Goal: Book appointment/travel/reservation

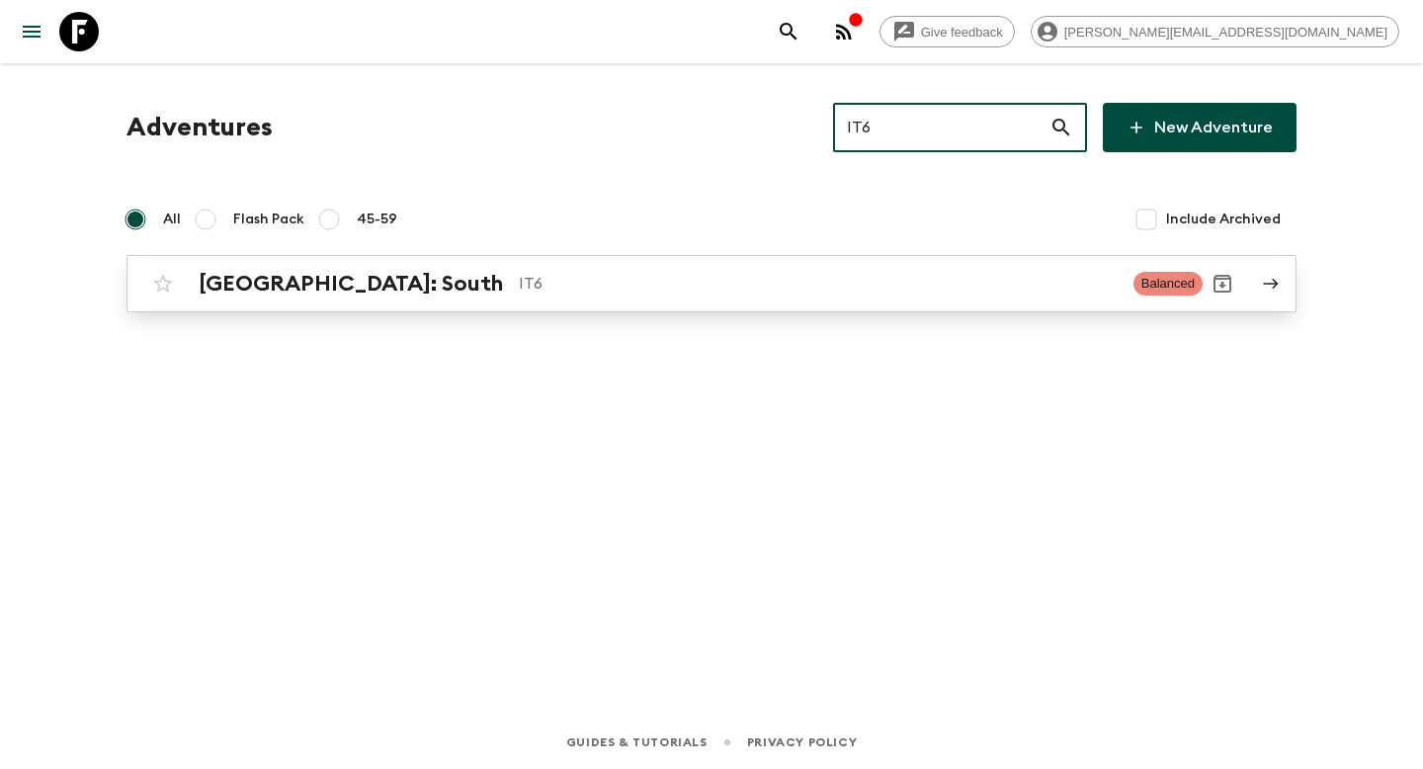
type input "IT6"
click at [747, 288] on p "IT6" at bounding box center [818, 284] width 599 height 24
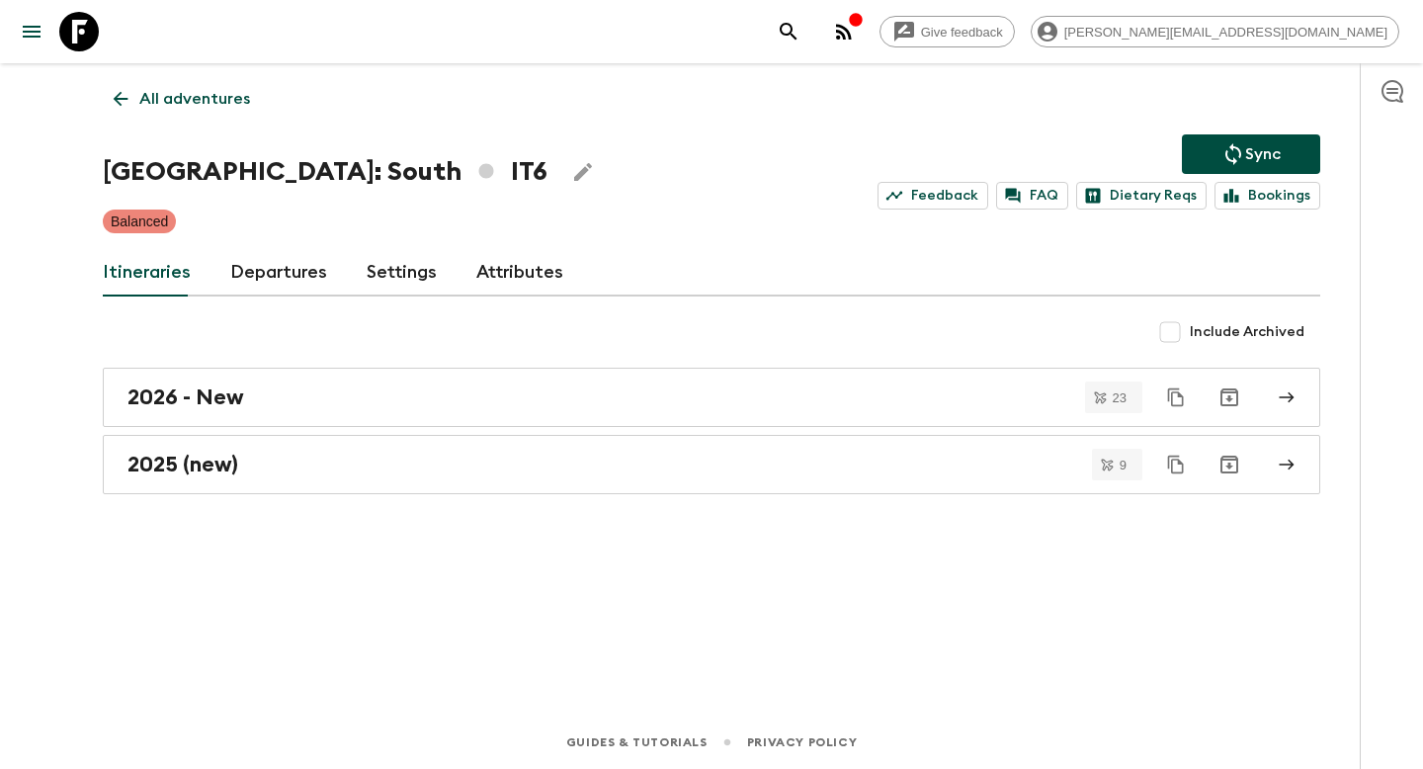
click at [276, 274] on link "Departures" at bounding box center [278, 272] width 97 height 47
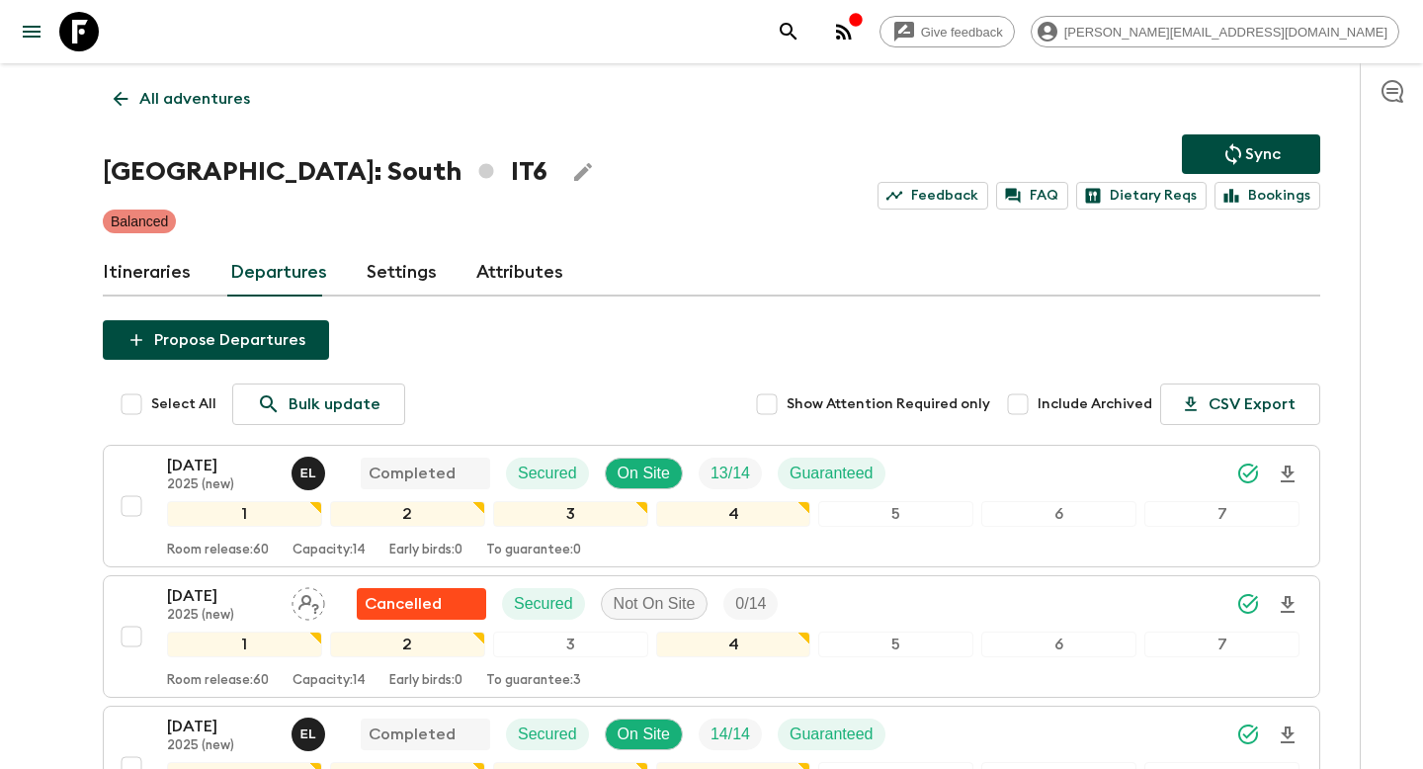
click at [136, 289] on link "Itineraries" at bounding box center [147, 272] width 88 height 47
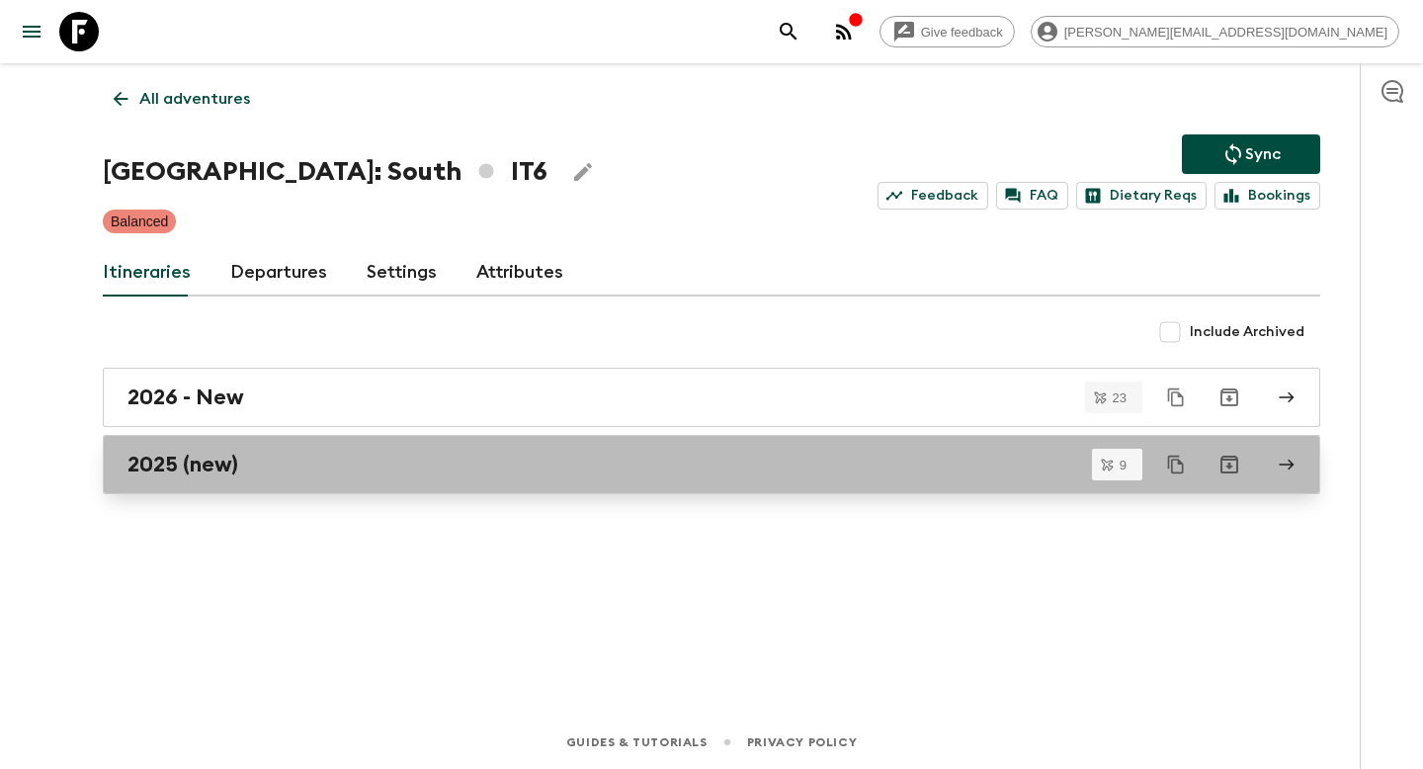
click at [388, 465] on div "2025 (new)" at bounding box center [692, 465] width 1130 height 26
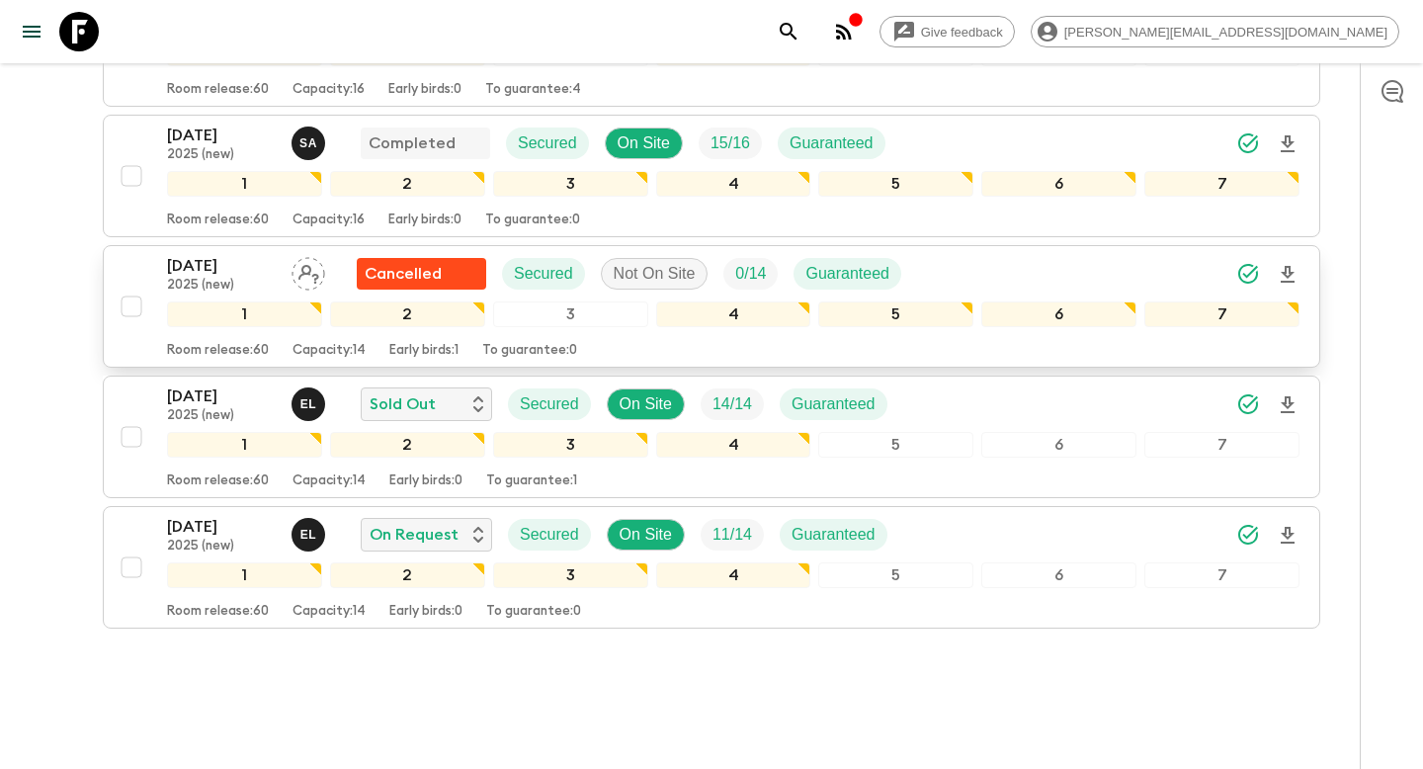
scroll to position [927, 0]
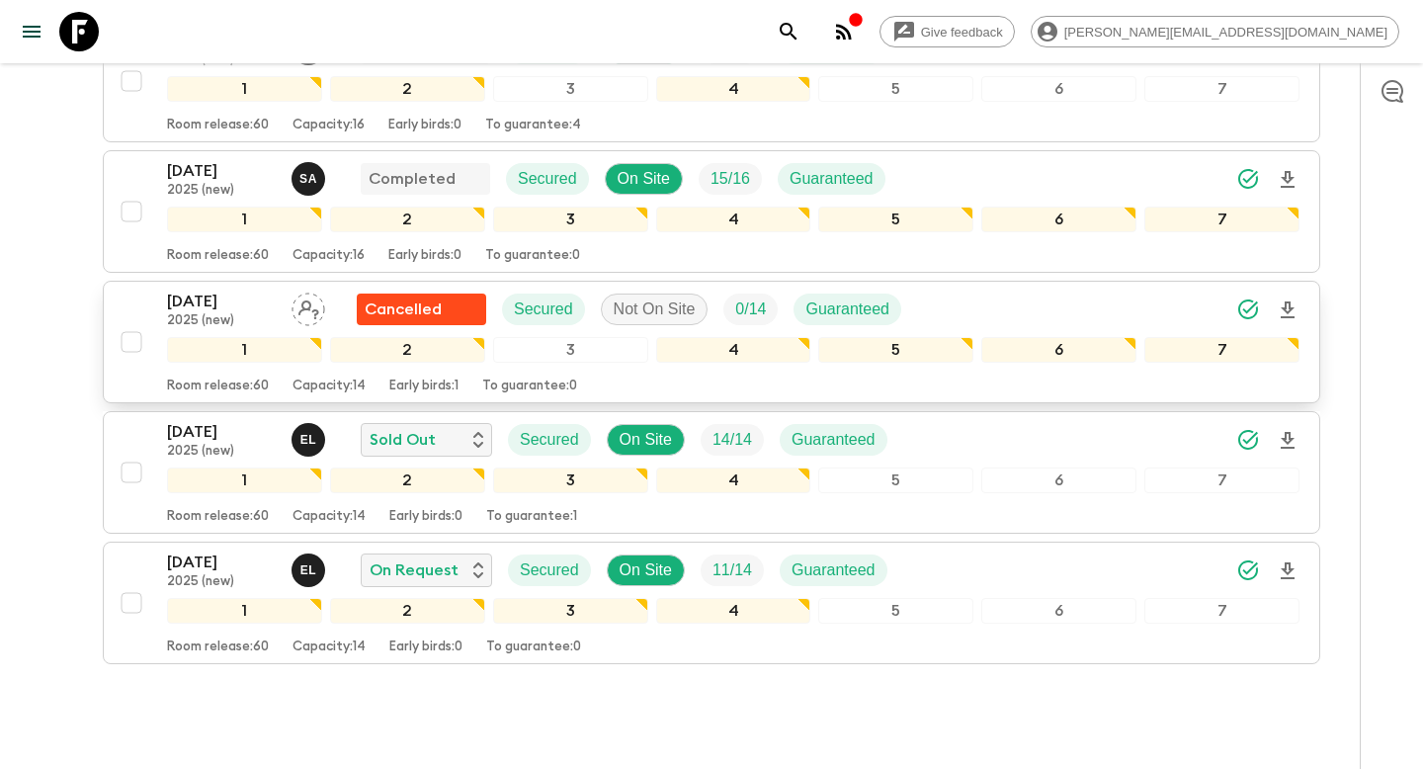
click at [237, 289] on p "28 Sep 2025" at bounding box center [221, 301] width 109 height 24
